Goal: Transaction & Acquisition: Purchase product/service

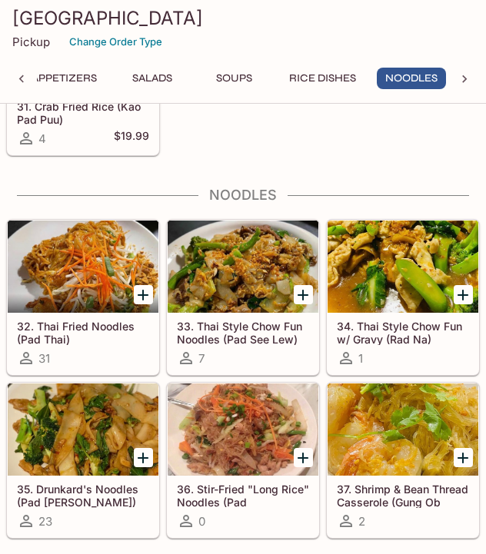
scroll to position [2132, 0]
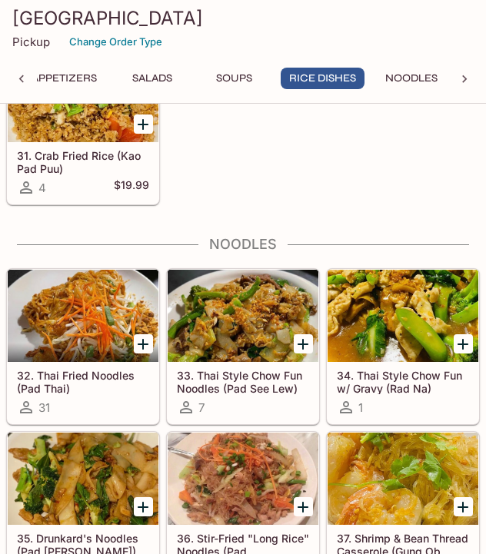
click at [254, 300] on div at bounding box center [242, 316] width 151 height 92
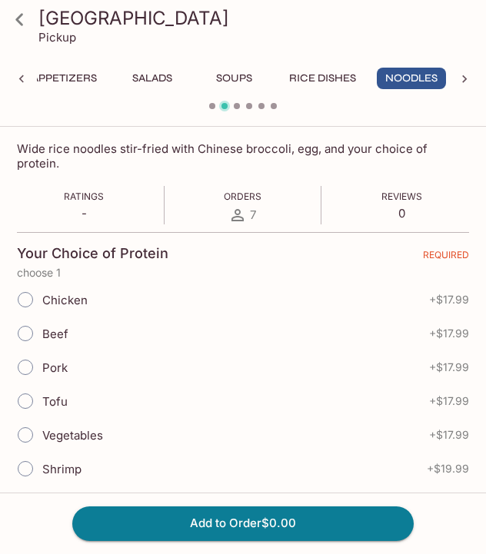
scroll to position [334, 0]
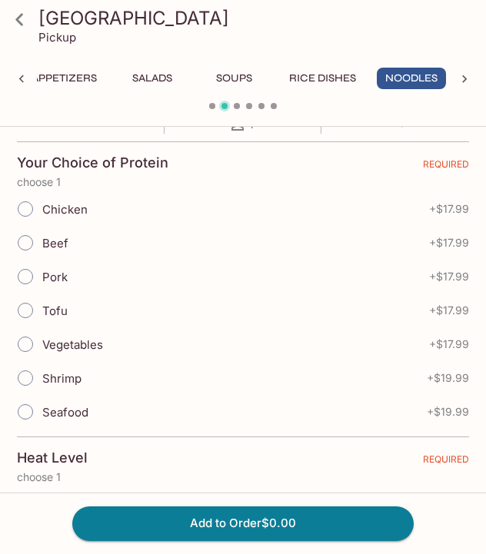
click at [58, 236] on span "Beef" at bounding box center [55, 243] width 26 height 15
click at [41, 227] on input "Beef" at bounding box center [25, 243] width 32 height 32
radio input "true"
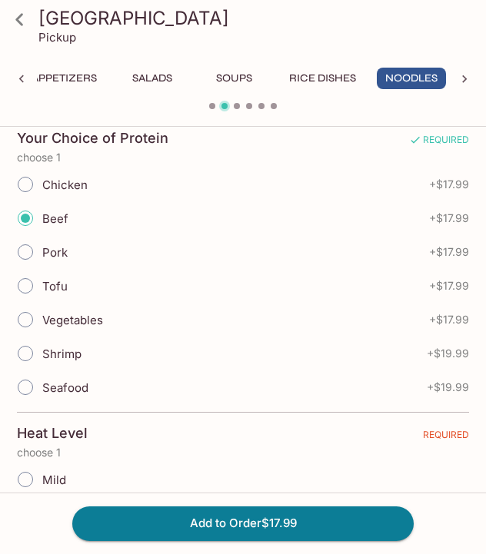
scroll to position [615, 0]
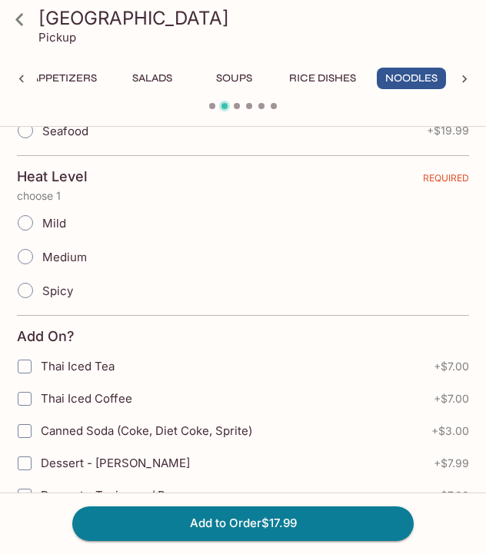
click at [55, 250] on span "Medium" at bounding box center [64, 257] width 45 height 15
click at [41, 243] on input "Medium" at bounding box center [25, 256] width 32 height 32
radio input "true"
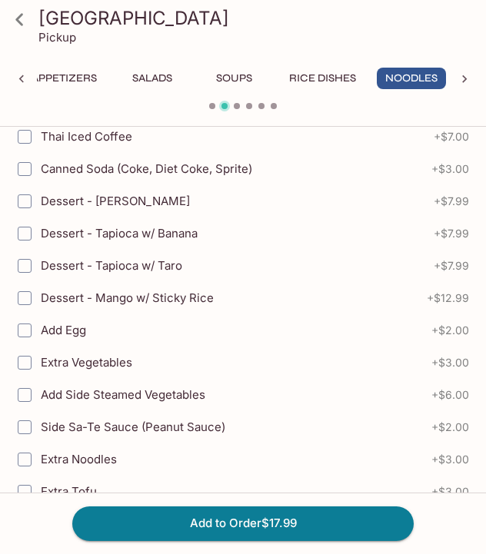
scroll to position [890, 0]
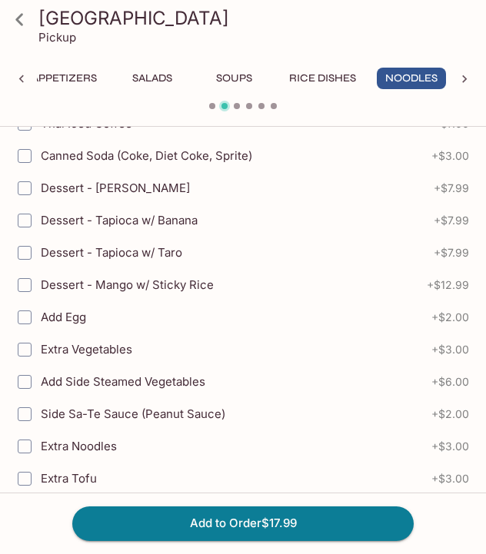
click at [28, 15] on icon at bounding box center [19, 19] width 27 height 27
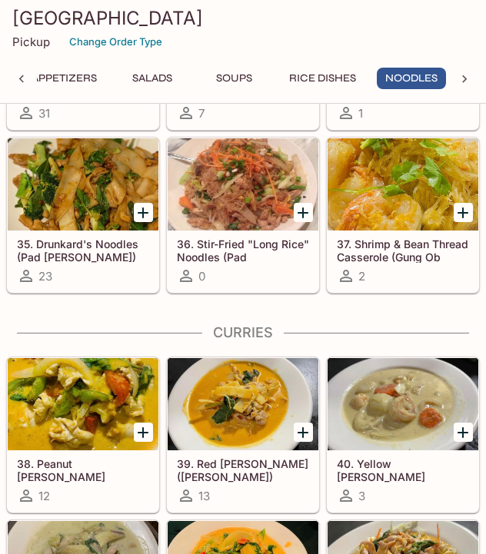
scroll to position [2423, 0]
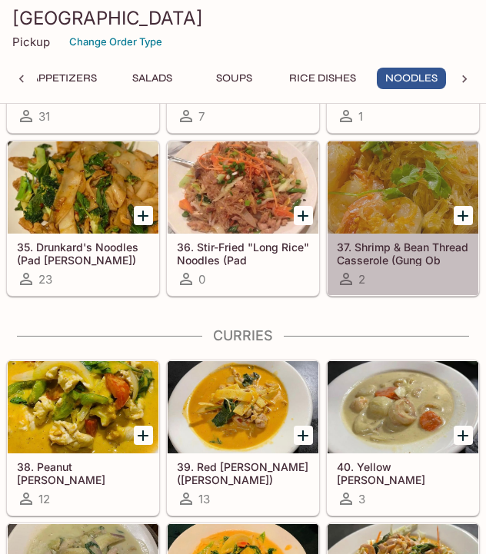
click at [398, 179] on div at bounding box center [402, 187] width 151 height 92
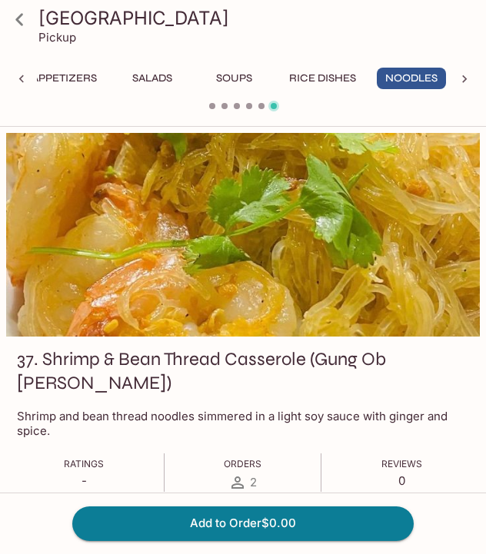
click at [18, 8] on icon at bounding box center [19, 19] width 27 height 27
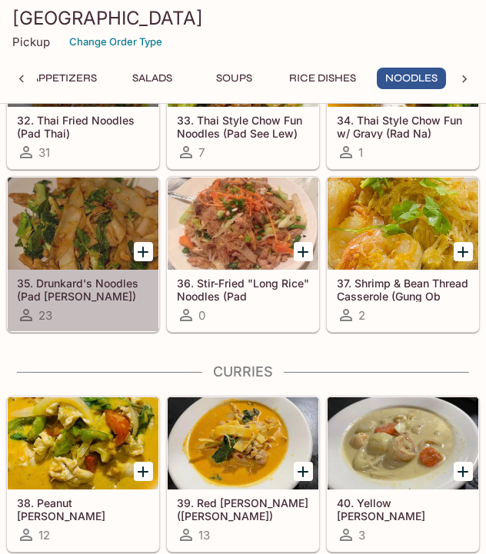
click at [48, 220] on div at bounding box center [83, 223] width 151 height 92
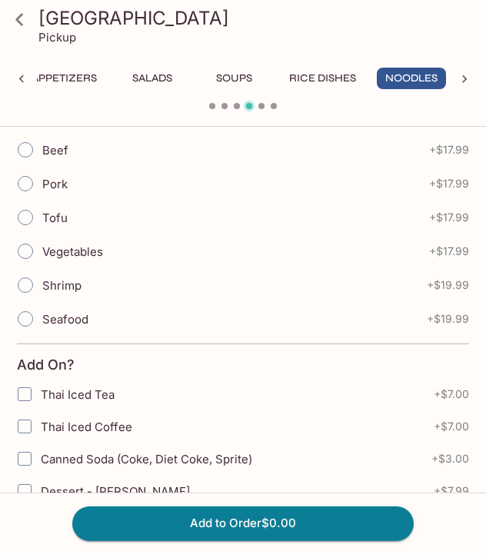
scroll to position [370, 0]
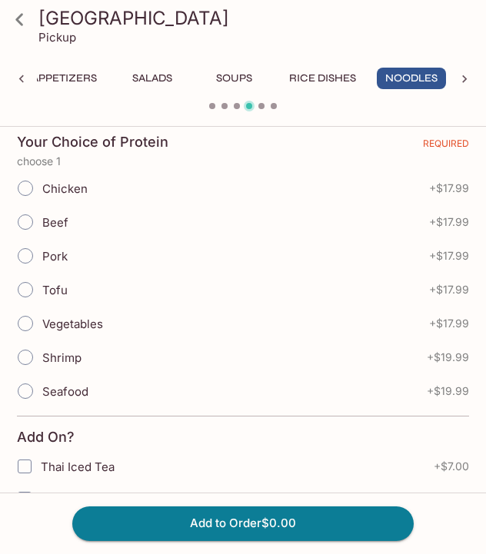
scroll to position [880, 0]
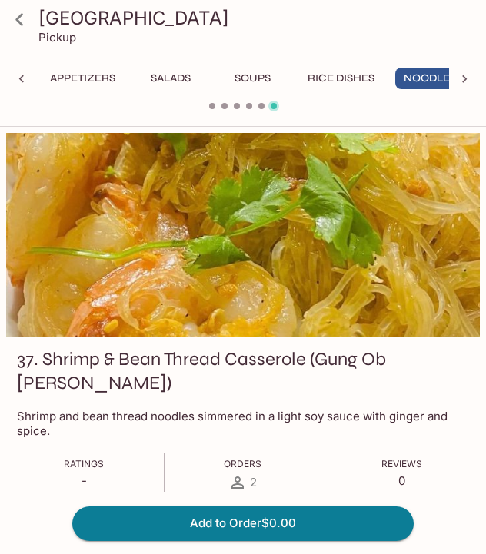
scroll to position [0, 101]
